Goal: Task Accomplishment & Management: Use online tool/utility

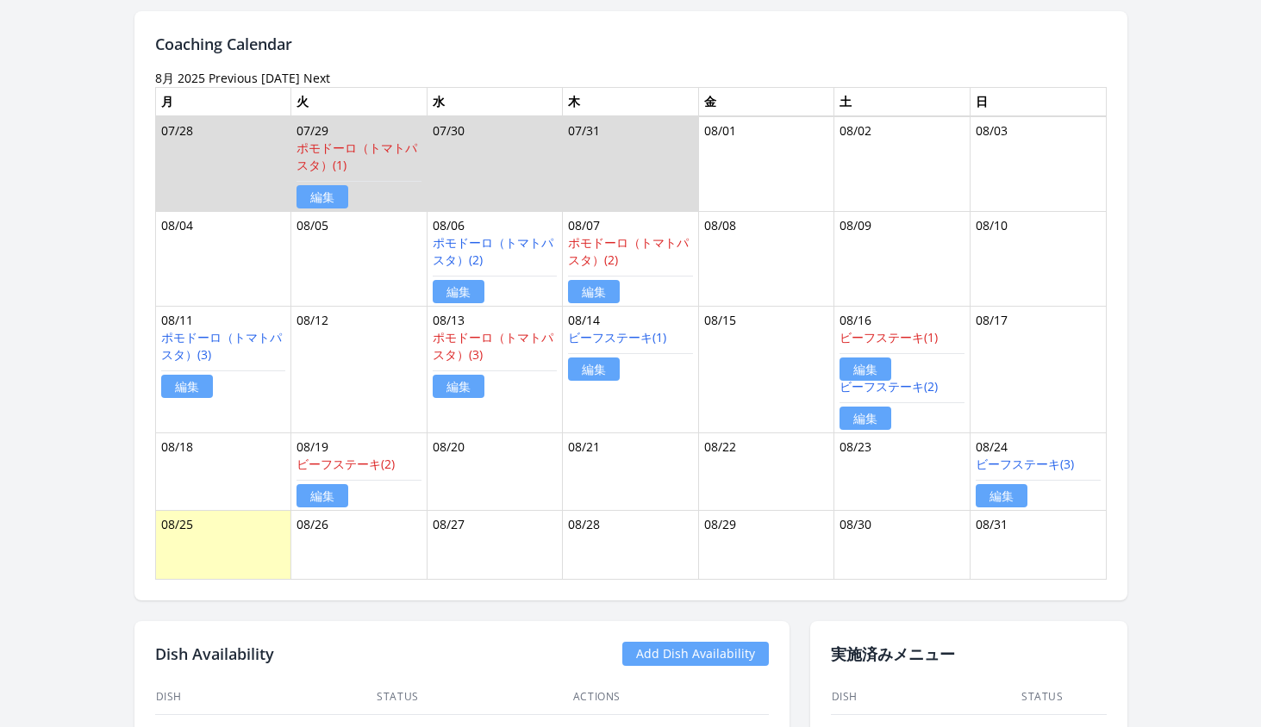
scroll to position [465, 0]
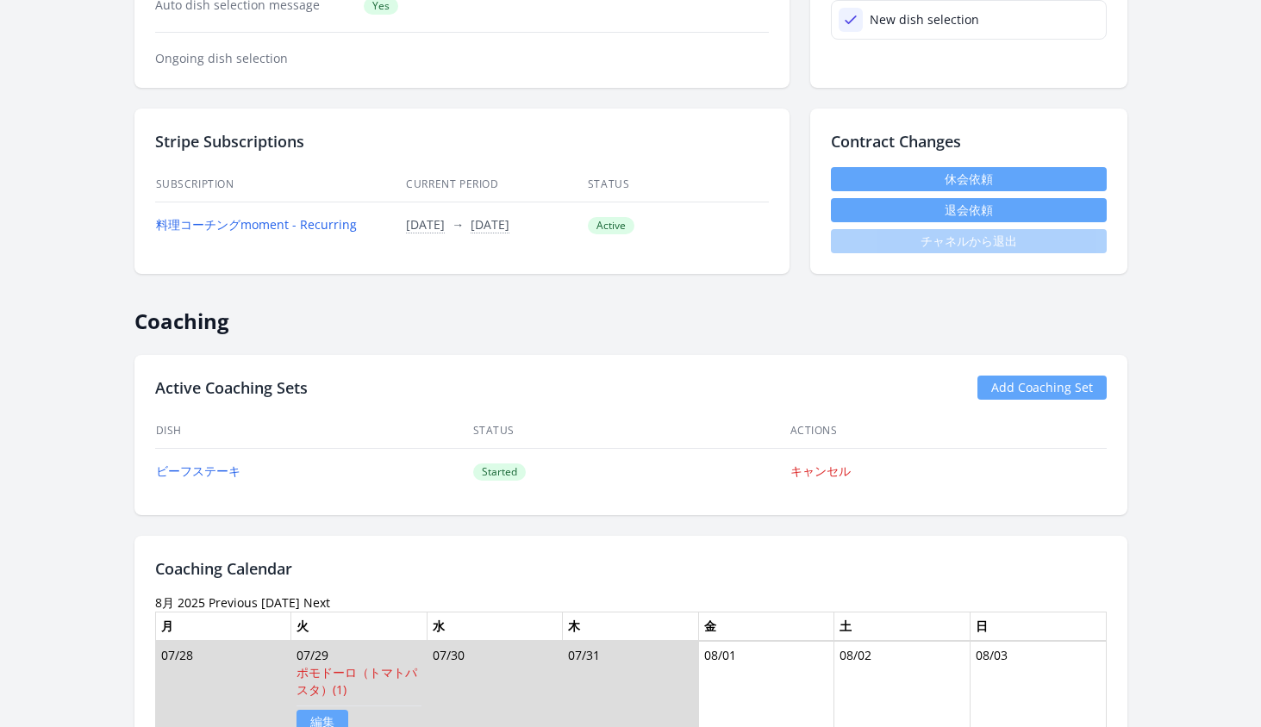
click at [230, 599] on link "Previous" at bounding box center [233, 603] width 49 height 16
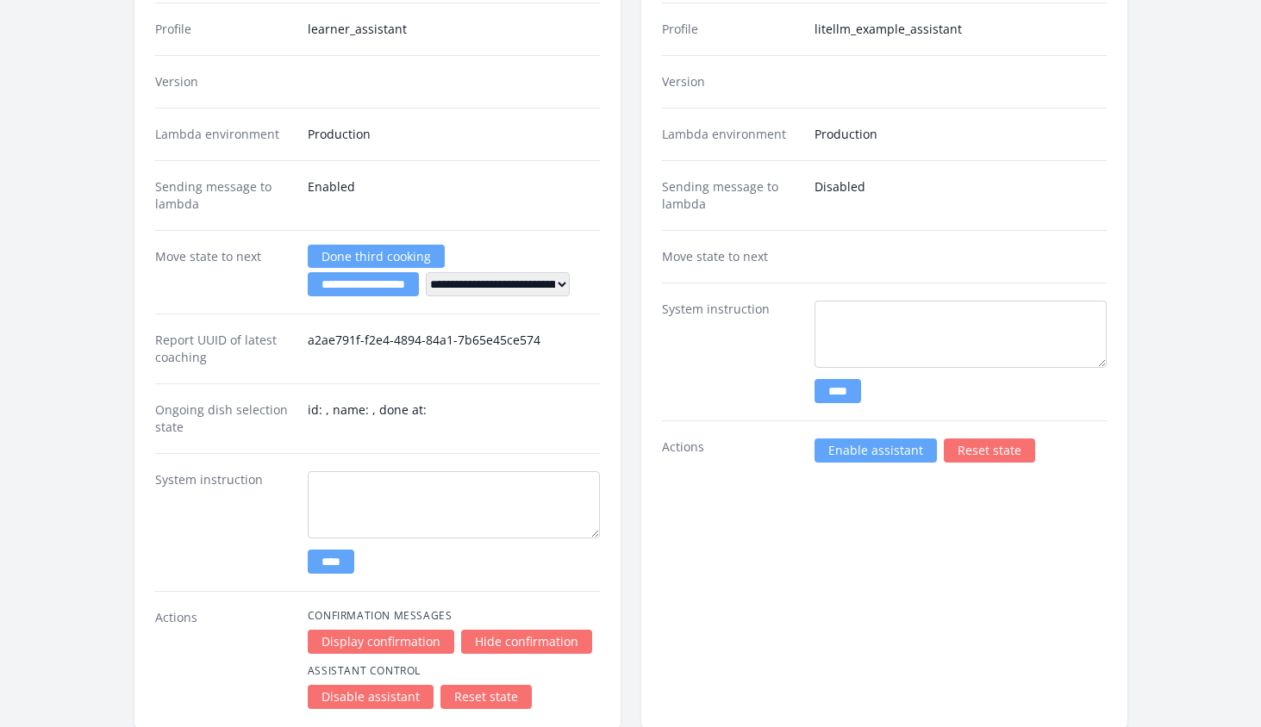
scroll to position [2501, 0]
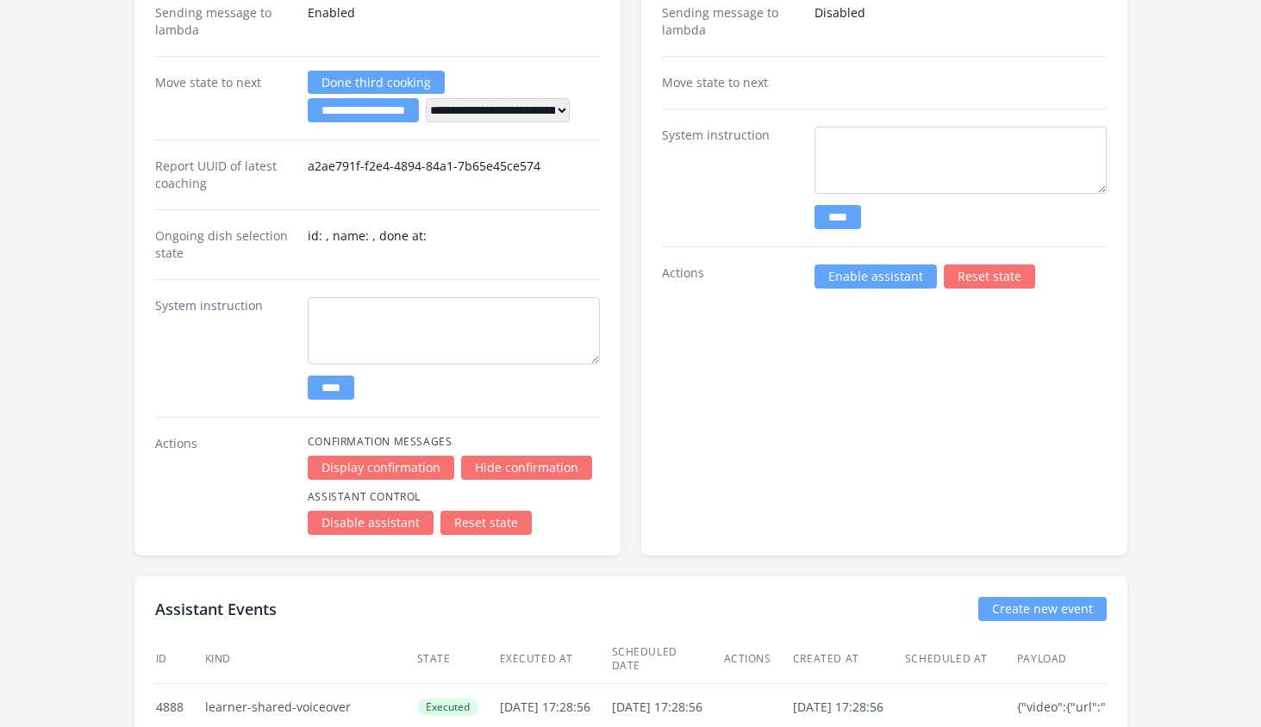
click at [852, 281] on link "Enable assistant" at bounding box center [875, 277] width 122 height 24
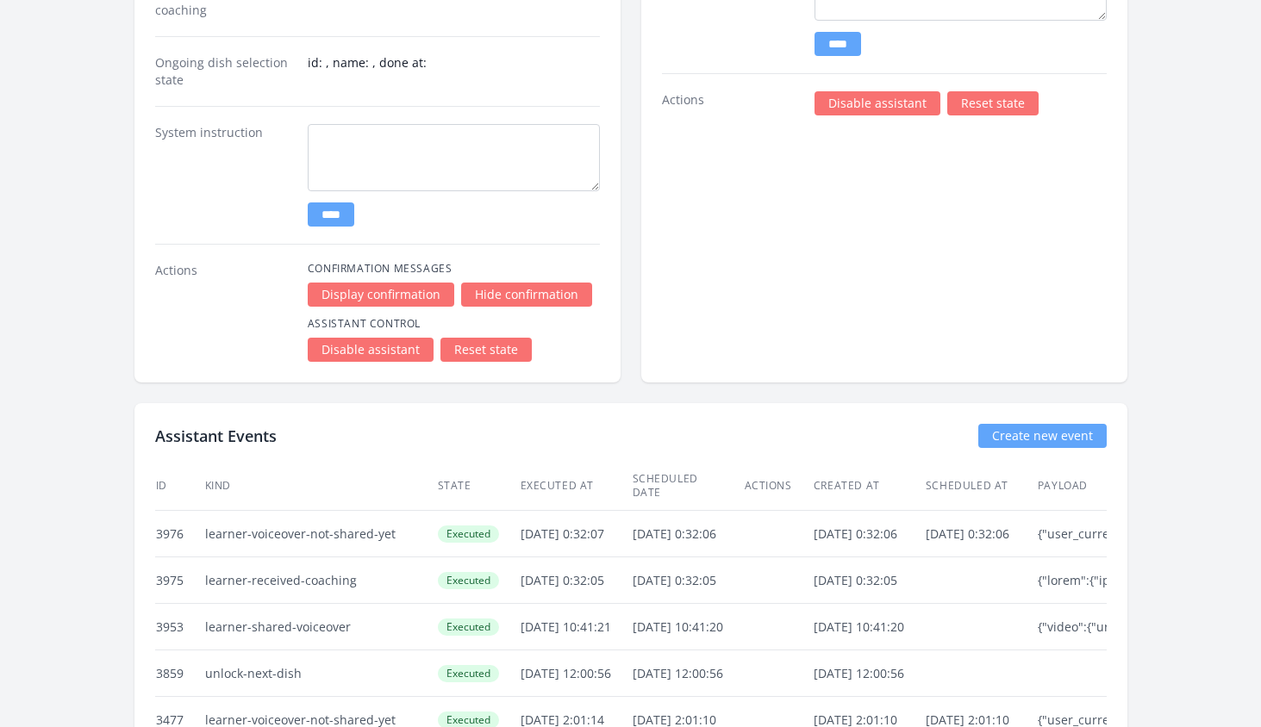
scroll to position [2425, 0]
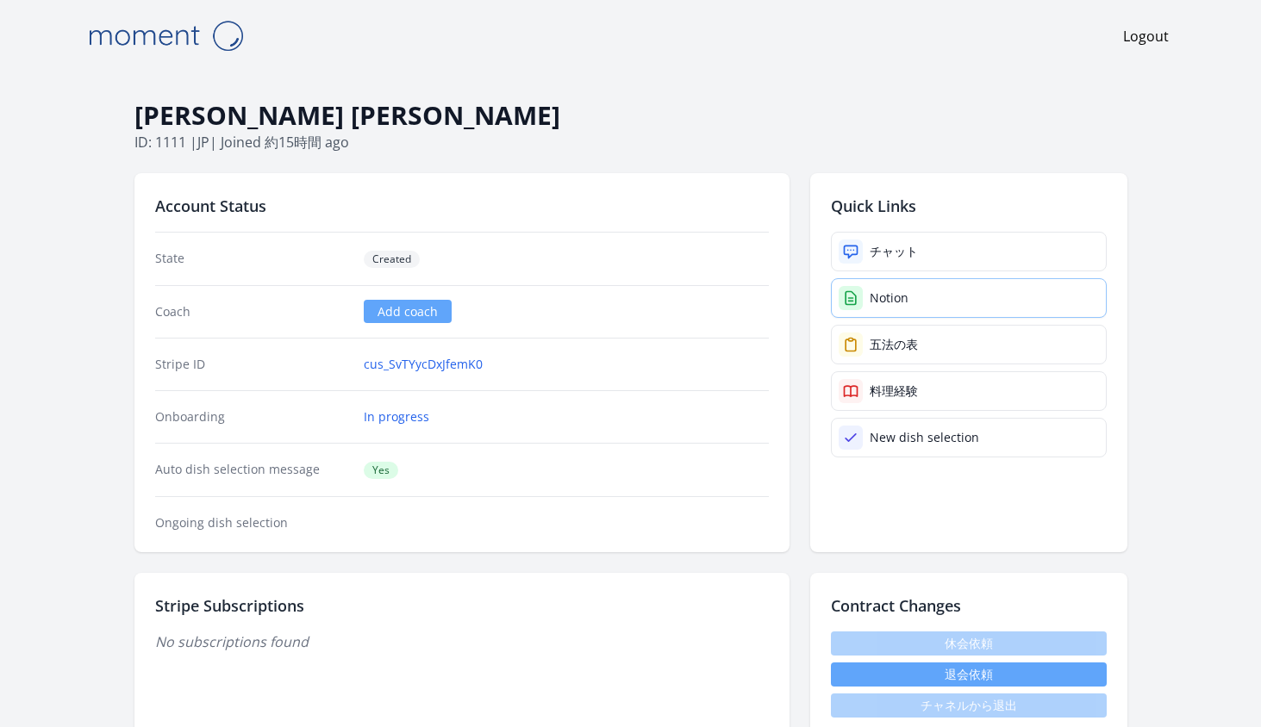
click at [883, 299] on div "Notion" at bounding box center [889, 298] width 39 height 17
